Goal: Complete application form

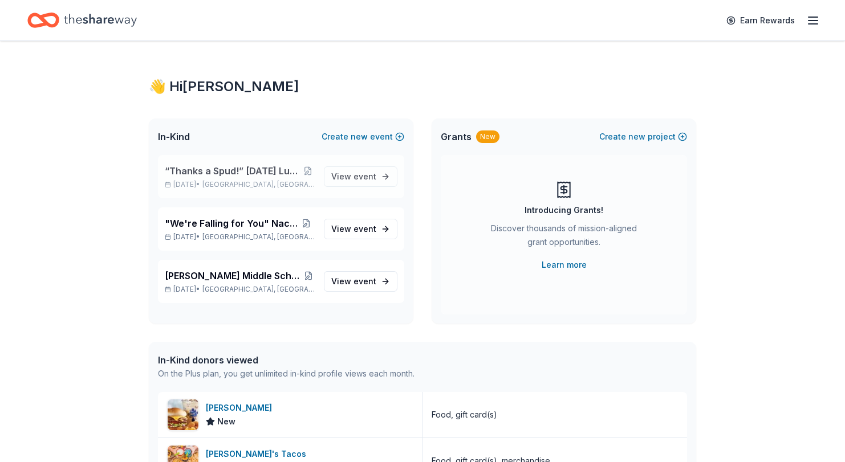
click at [258, 168] on span "“Thanks a Spud!” [DATE] Luncheon & Gift Giveaway" at bounding box center [233, 171] width 136 height 14
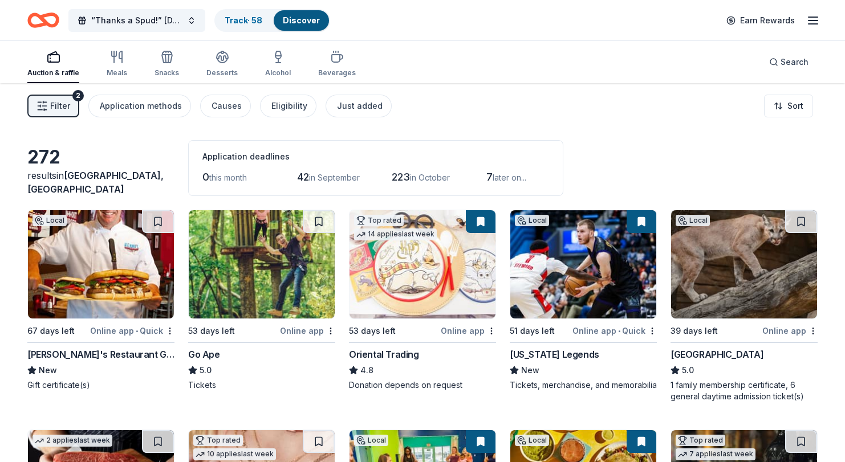
click at [61, 109] on span "Filter" at bounding box center [60, 106] width 20 height 14
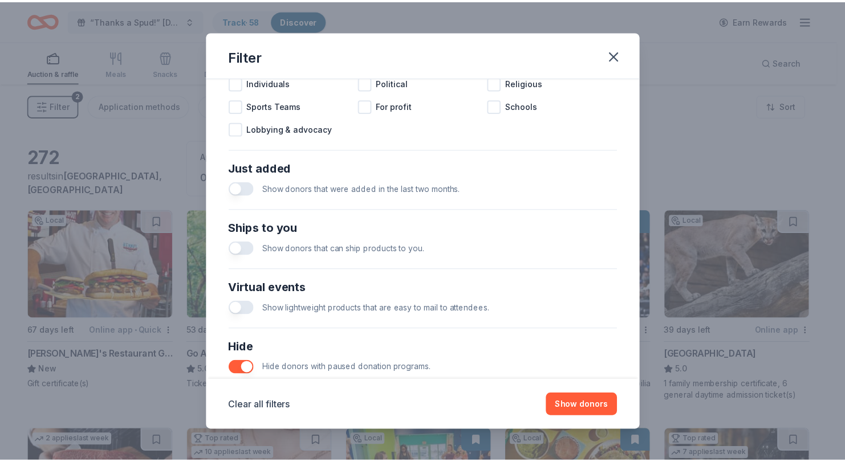
scroll to position [448, 0]
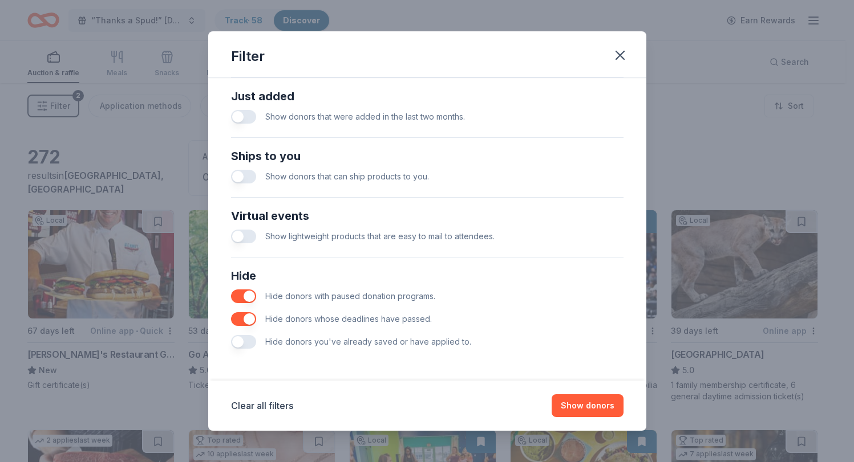
click at [245, 342] on button "button" at bounding box center [243, 342] width 25 height 14
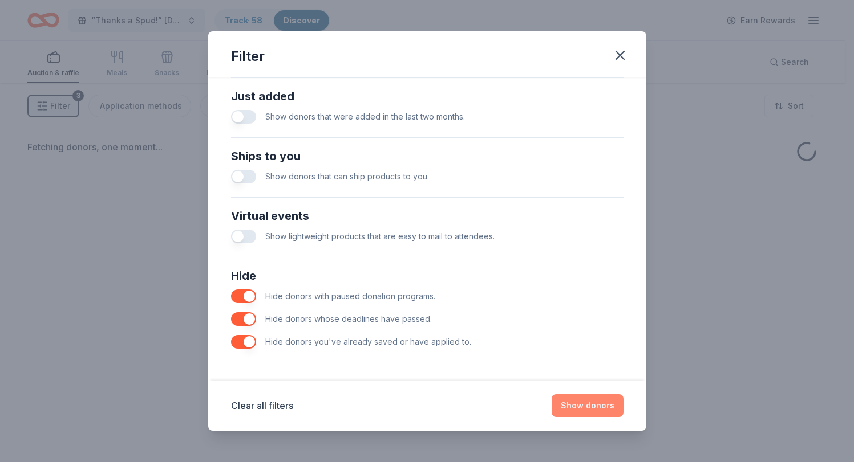
click at [577, 403] on button "Show donors" at bounding box center [587, 406] width 72 height 23
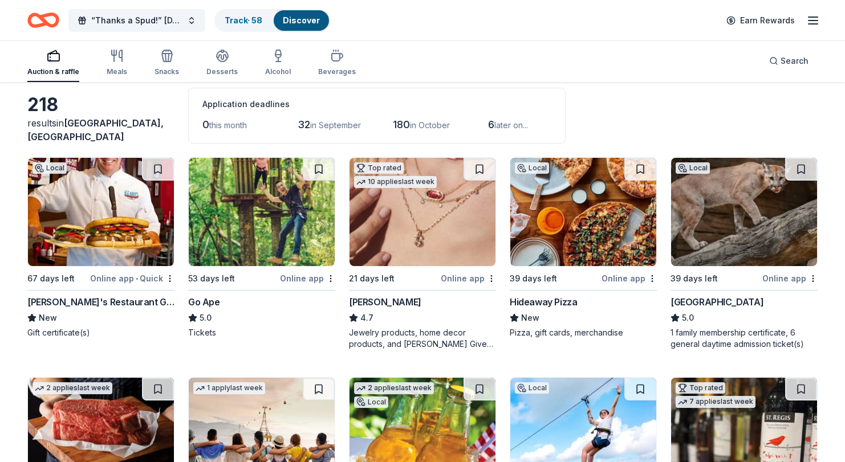
scroll to position [57, 0]
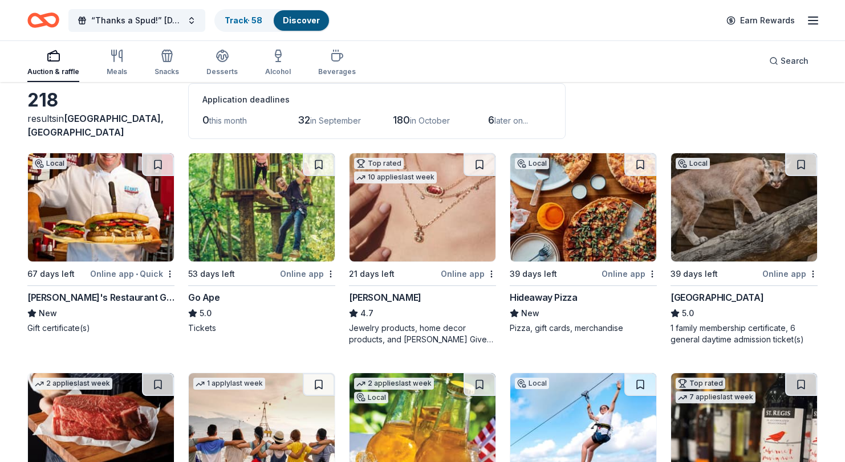
click at [130, 193] on img at bounding box center [101, 207] width 146 height 108
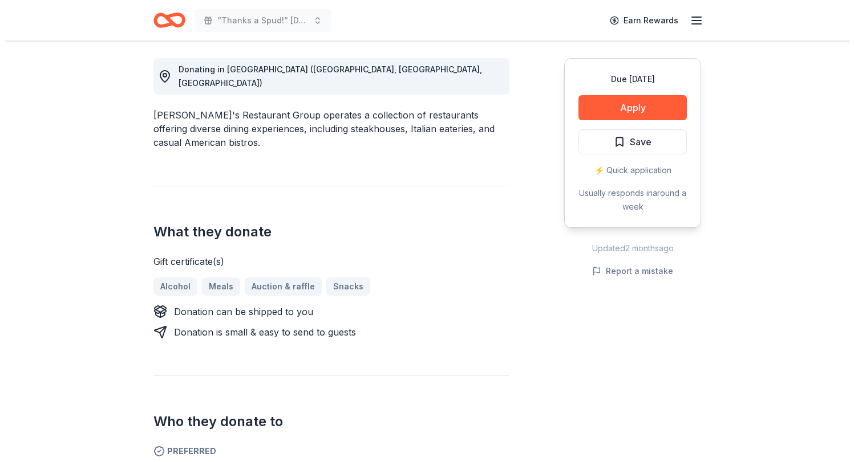
scroll to position [342, 0]
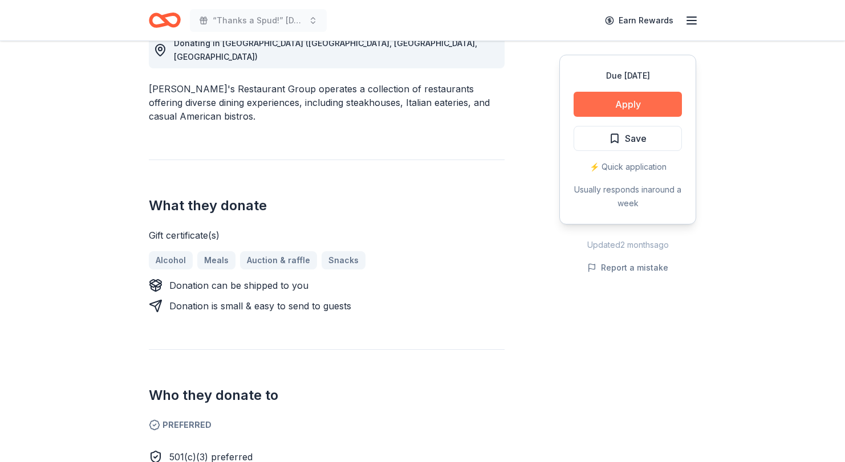
click at [584, 99] on button "Apply" at bounding box center [628, 104] width 108 height 25
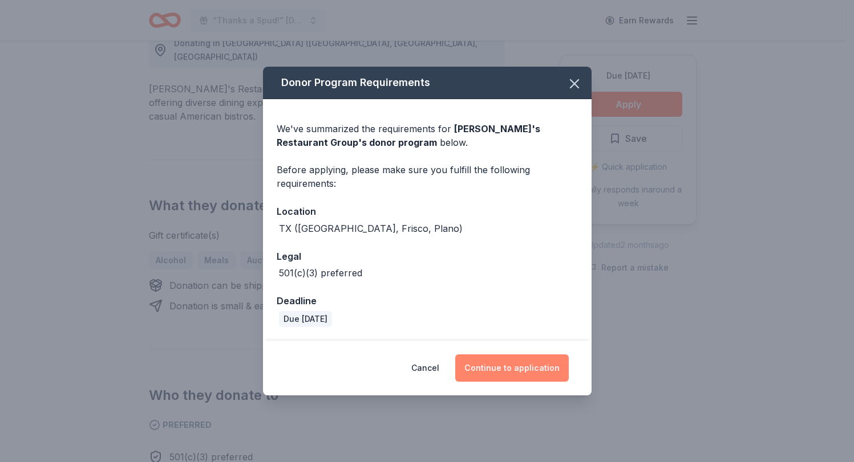
click at [509, 376] on button "Continue to application" at bounding box center [511, 368] width 113 height 27
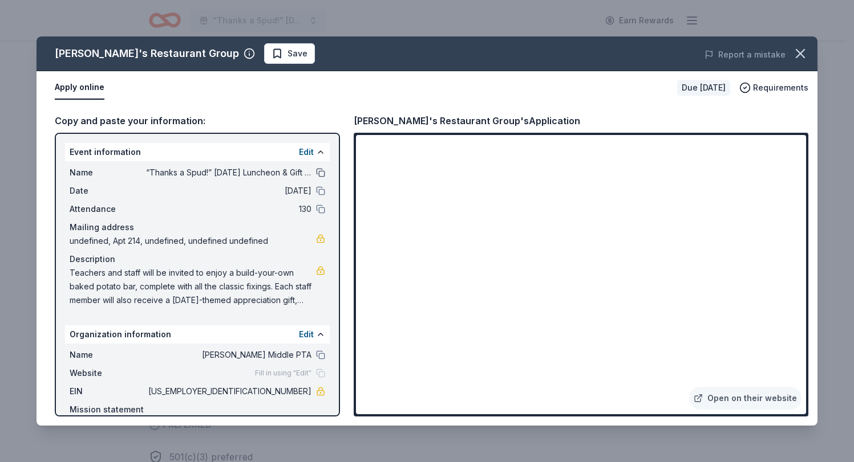
click at [316, 173] on button at bounding box center [320, 172] width 9 height 9
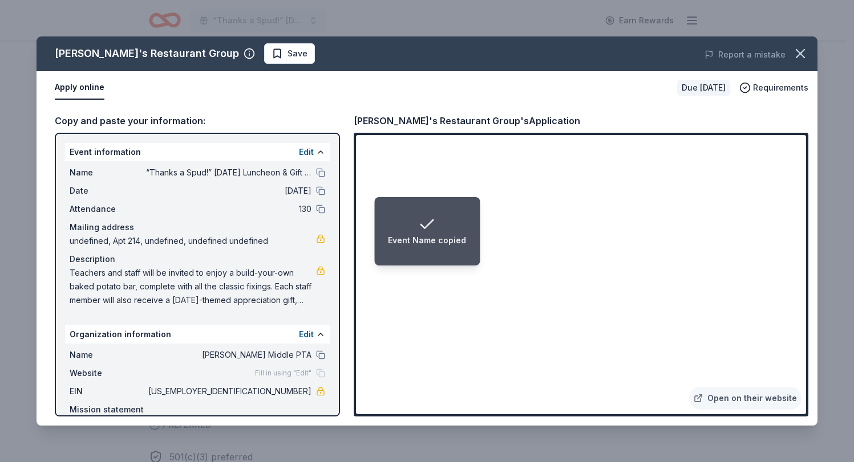
click at [468, 240] on li "Event Name copied" at bounding box center [426, 231] width 105 height 68
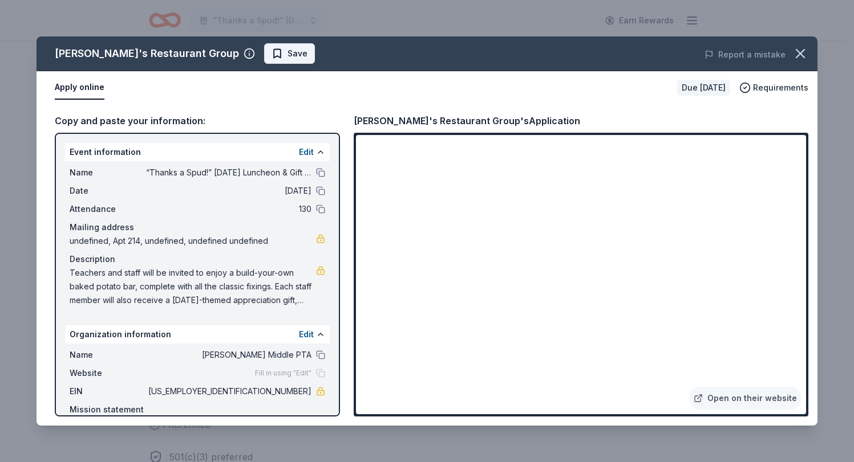
click at [287, 51] on span "Save" at bounding box center [297, 54] width 20 height 14
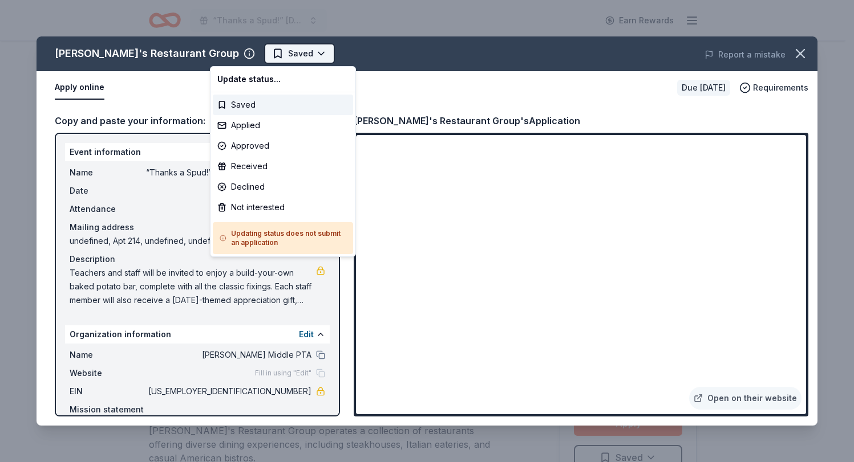
scroll to position [0, 0]
click at [240, 53] on html "“Thanks a Spud!” Thanksgiving Luncheon & Gift Giveaway Earn Rewards Due in 67 d…" at bounding box center [427, 231] width 854 height 462
click at [247, 131] on div "Applied" at bounding box center [283, 125] width 140 height 21
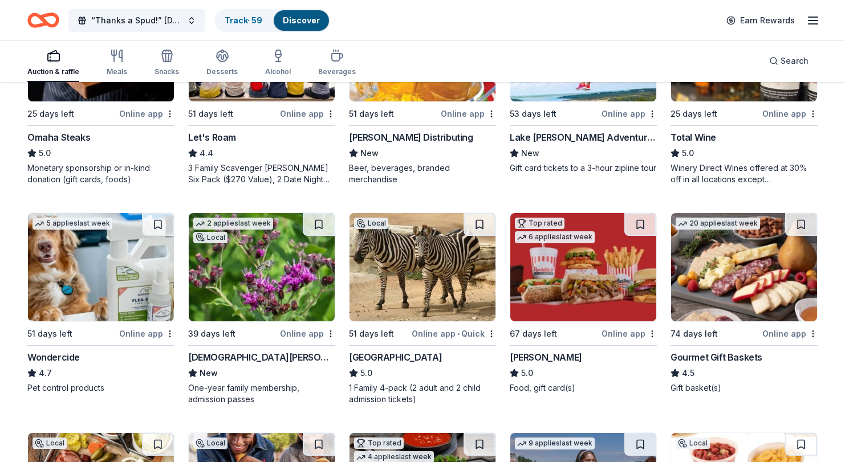
scroll to position [513, 0]
